Goal: Task Accomplishment & Management: Manage account settings

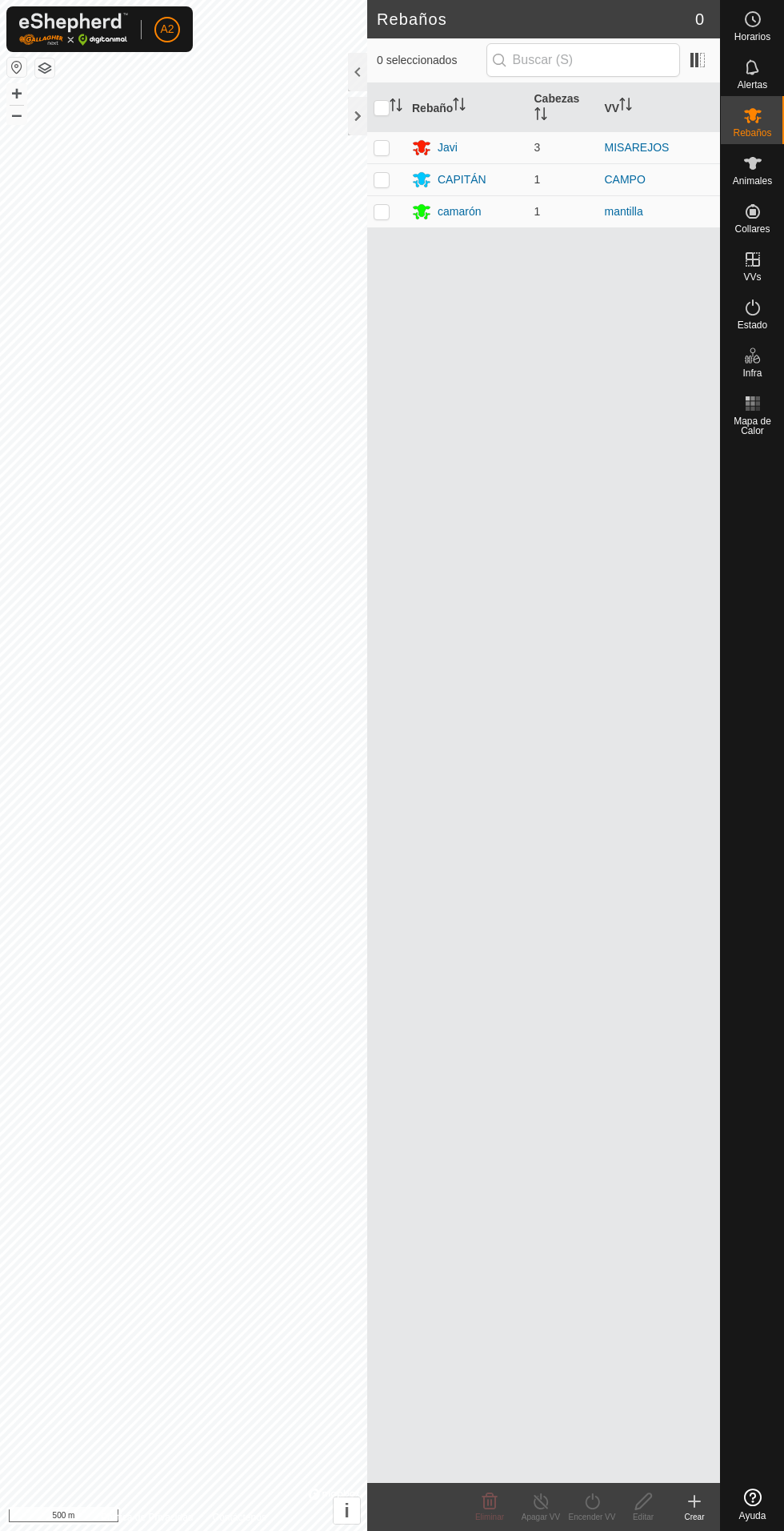
click at [472, 205] on font "camarón" at bounding box center [460, 211] width 43 height 13
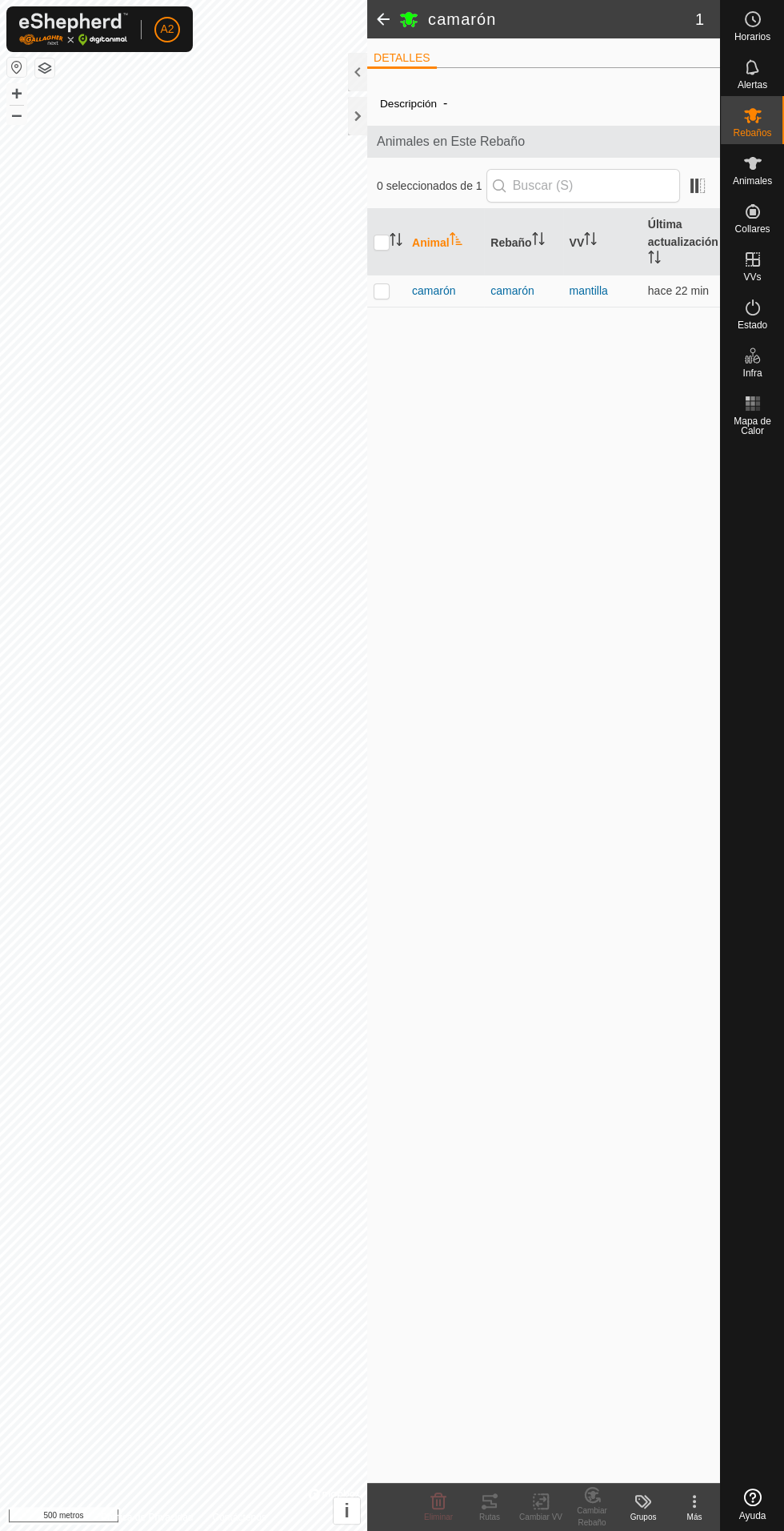
click at [449, 290] on font "camarón" at bounding box center [433, 290] width 43 height 13
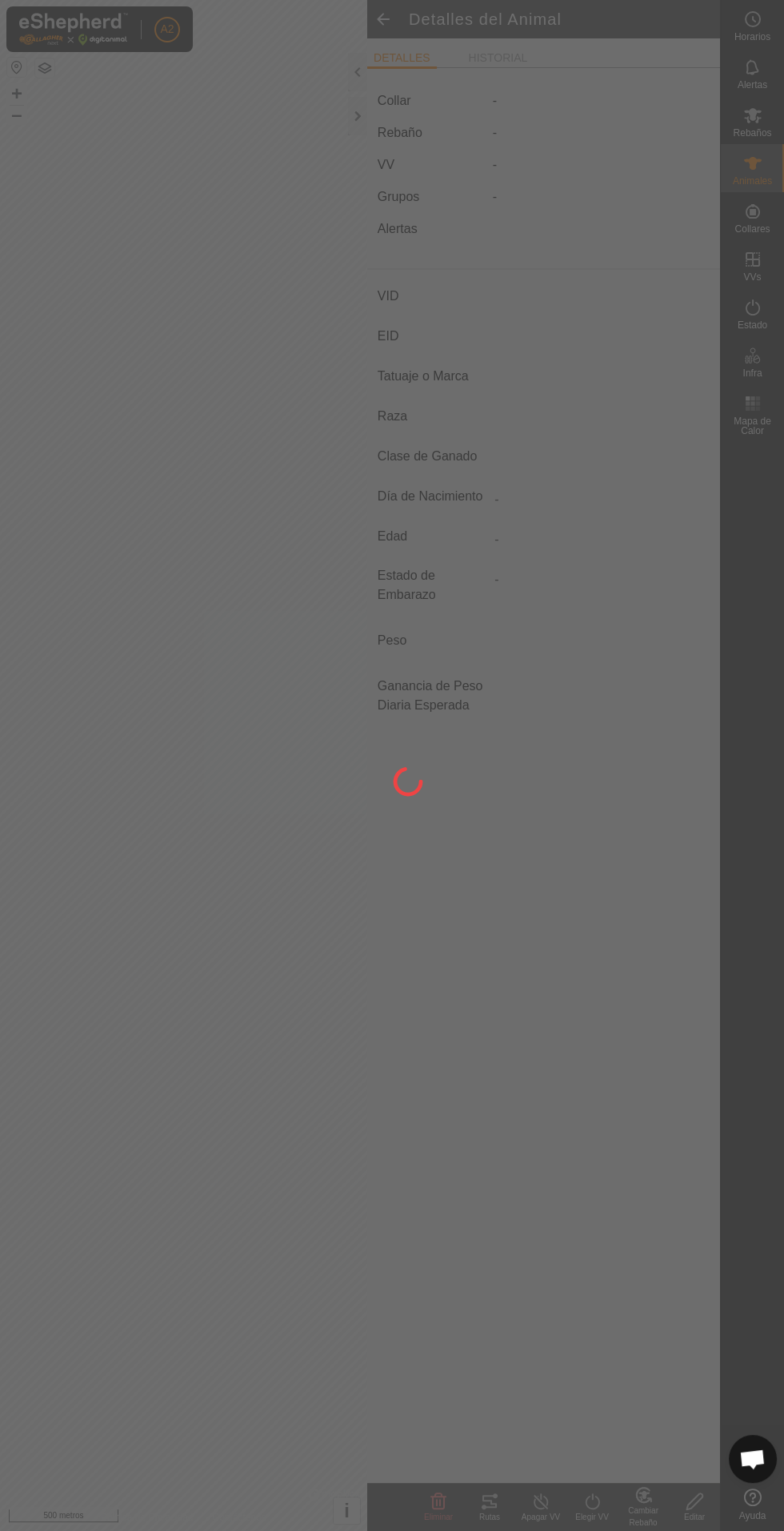
type input "camaron"
type input "-"
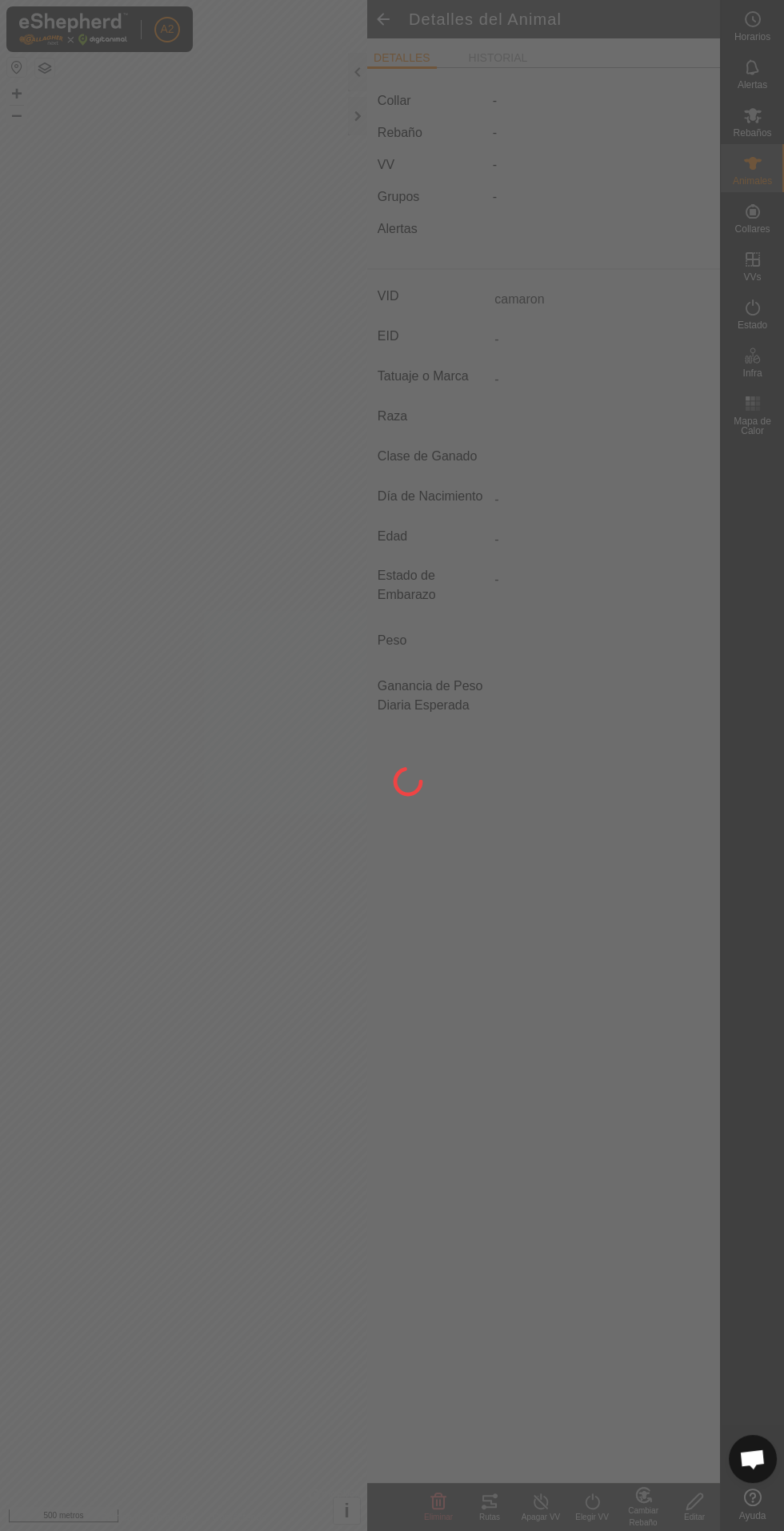
type input "0 kg"
type input "-"
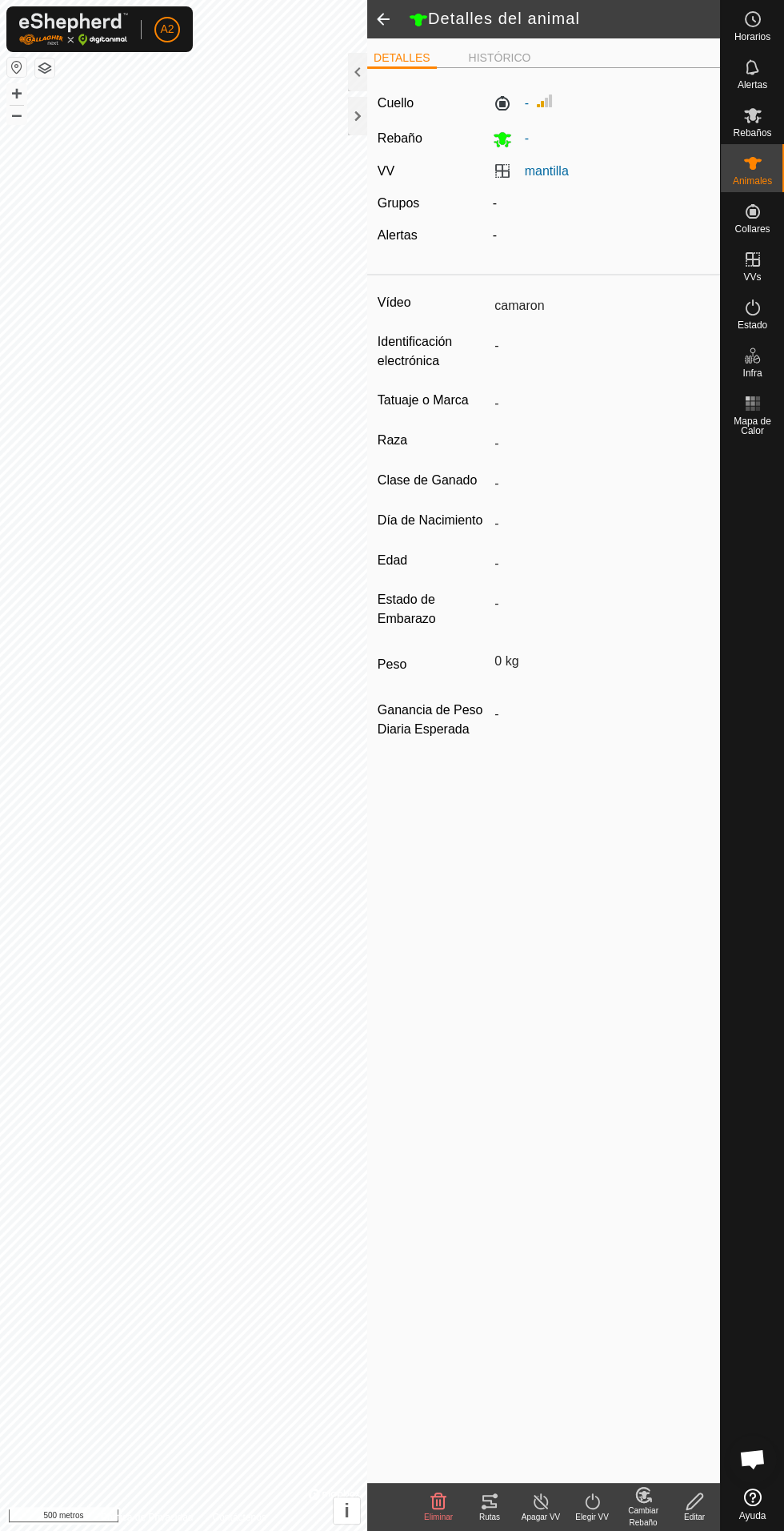
click at [484, 1512] on font "Rutas" at bounding box center [490, 1516] width 21 height 8
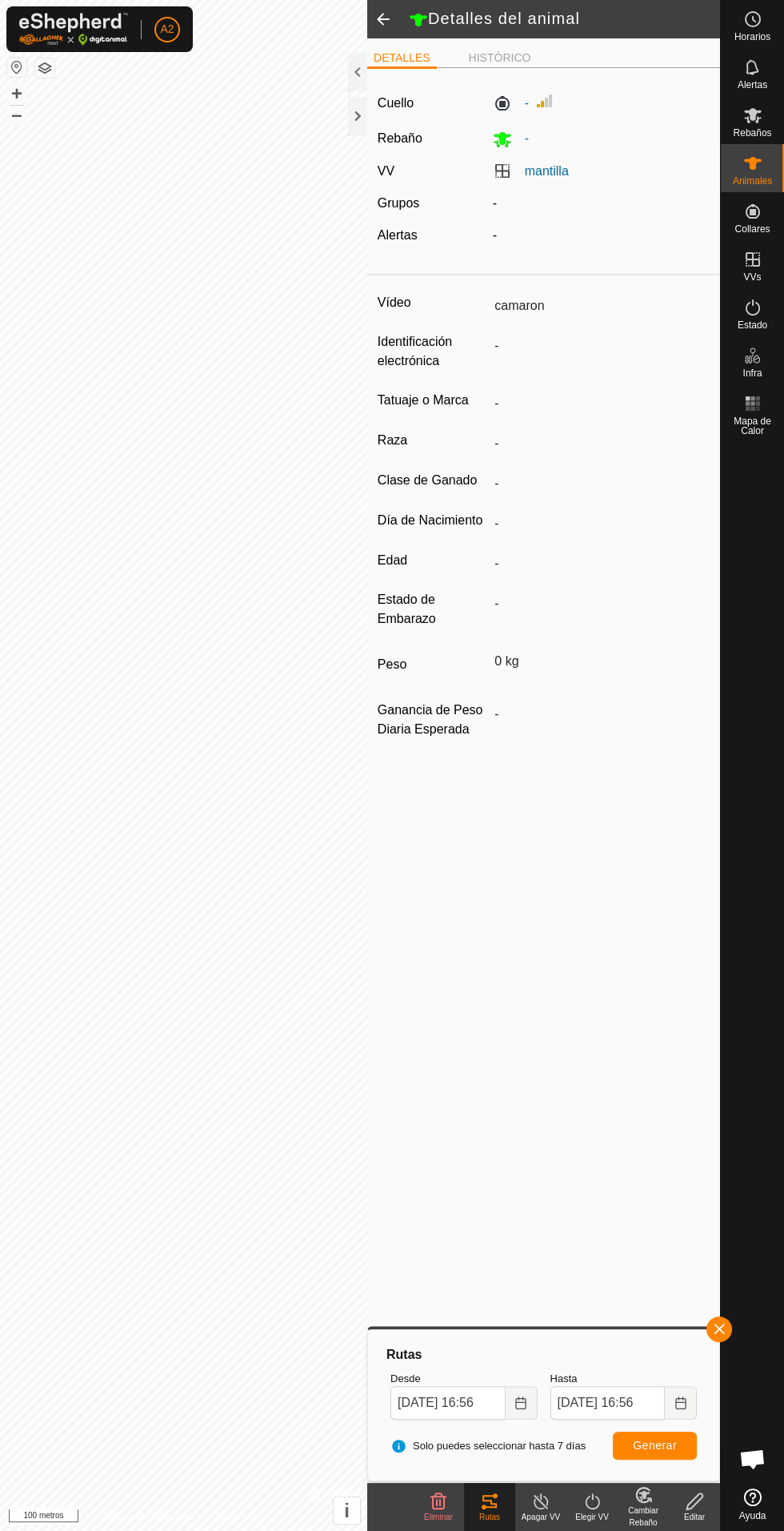
click at [352, 130] on div at bounding box center [357, 116] width 19 height 39
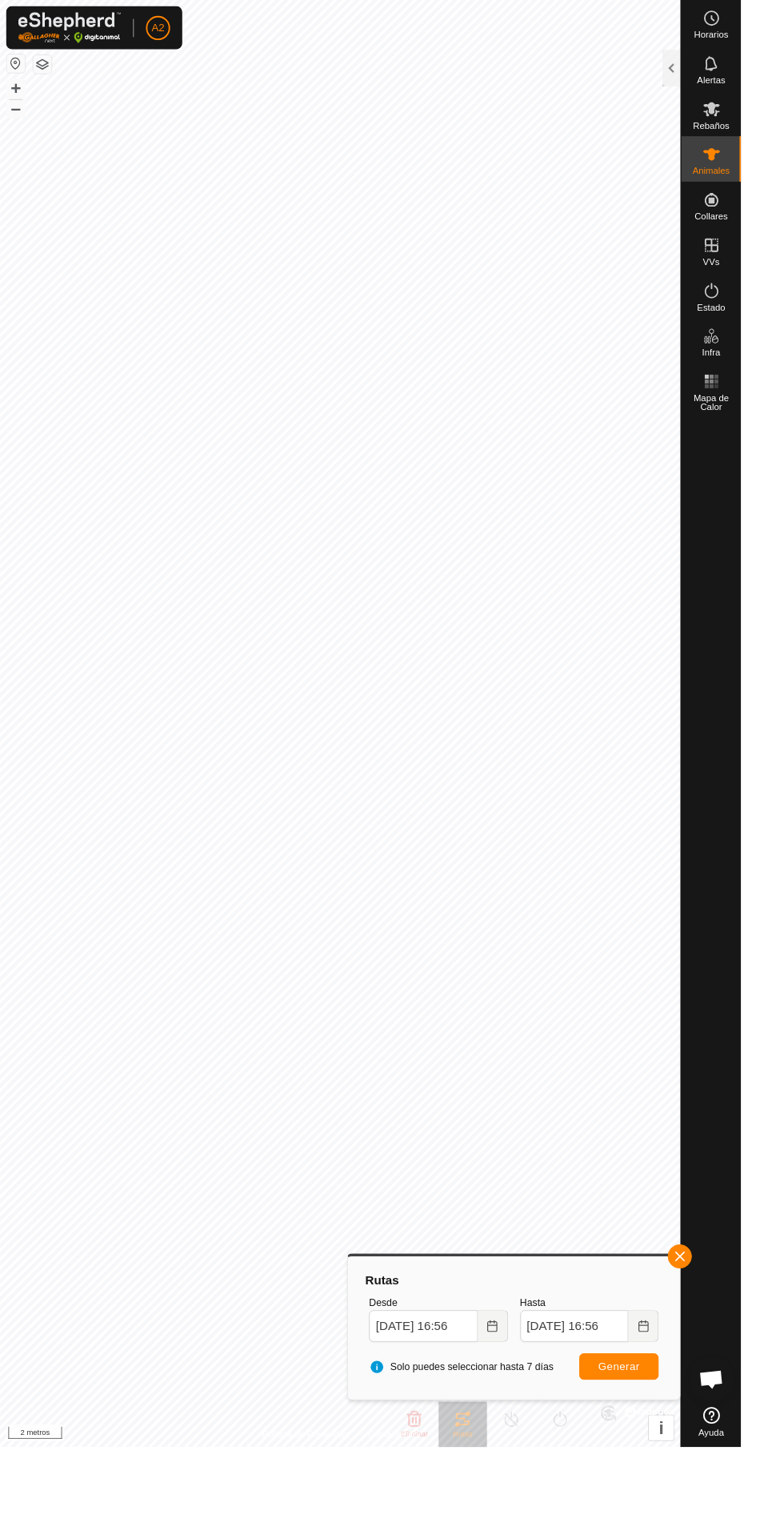
click at [717, 60] on div at bounding box center [710, 72] width 19 height 39
